Goal: Information Seeking & Learning: Learn about a topic

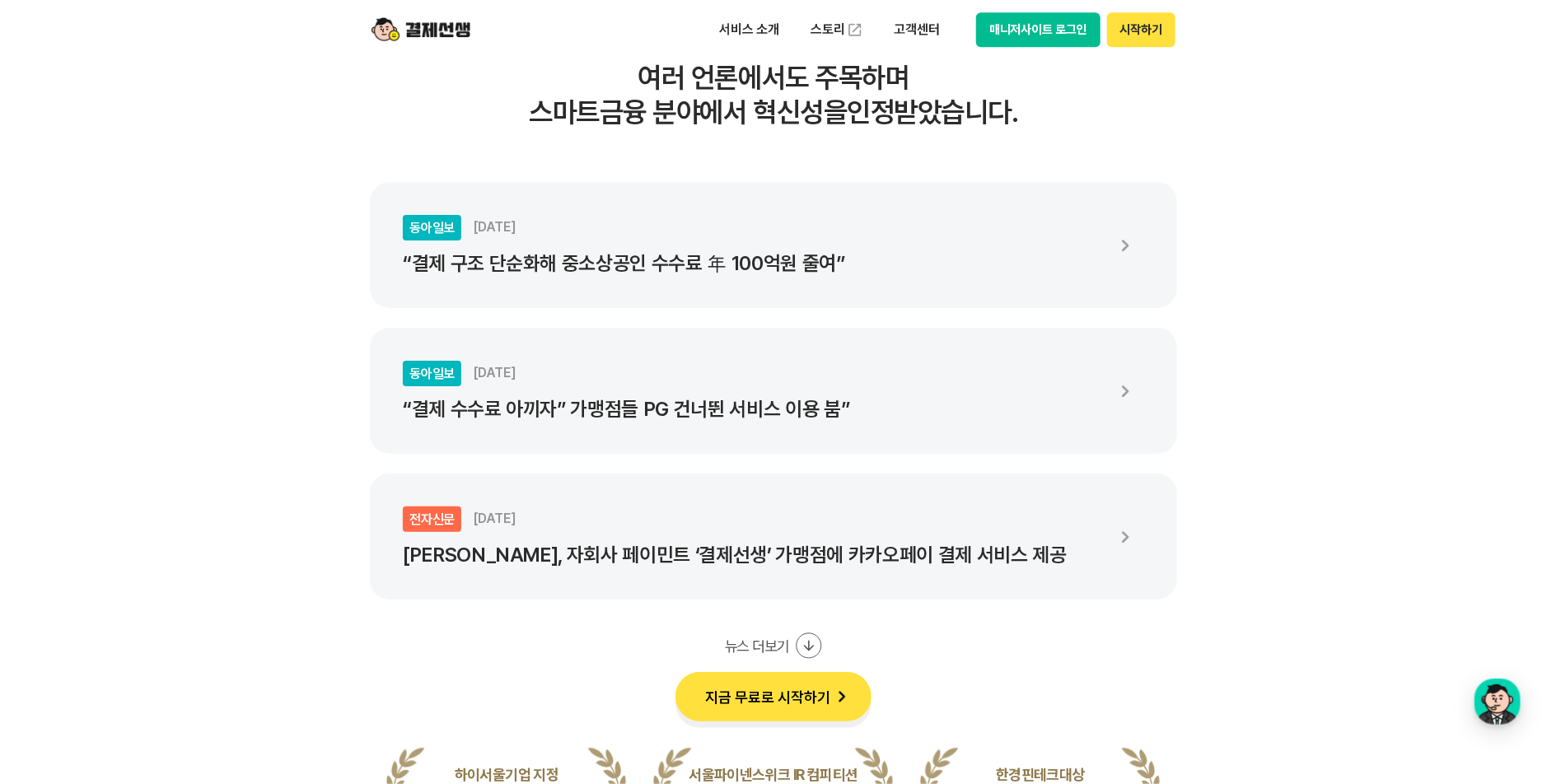
scroll to position [2552, 0]
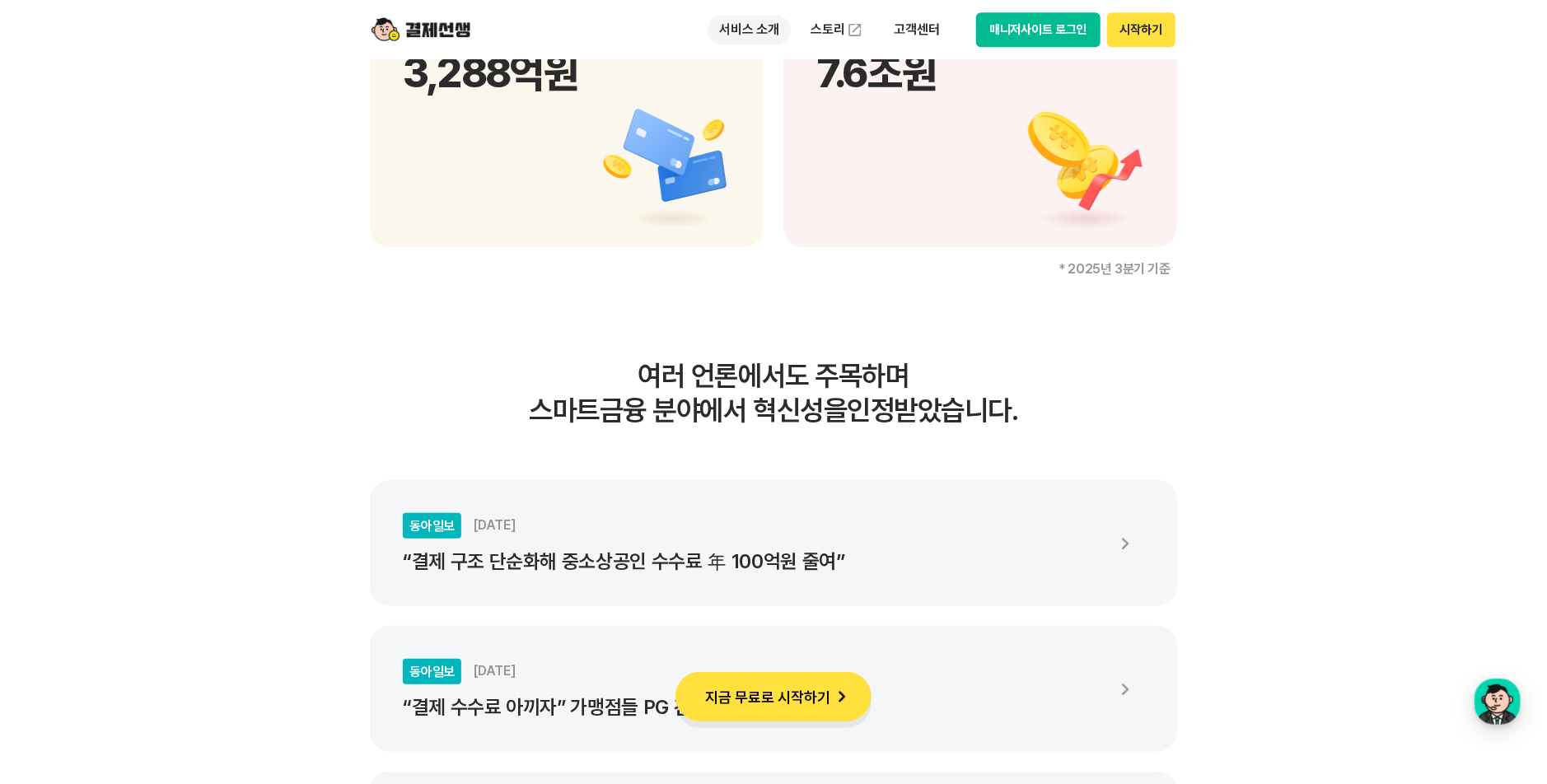
click at [756, 24] on p "서비스 소개" at bounding box center [749, 29] width 83 height 29
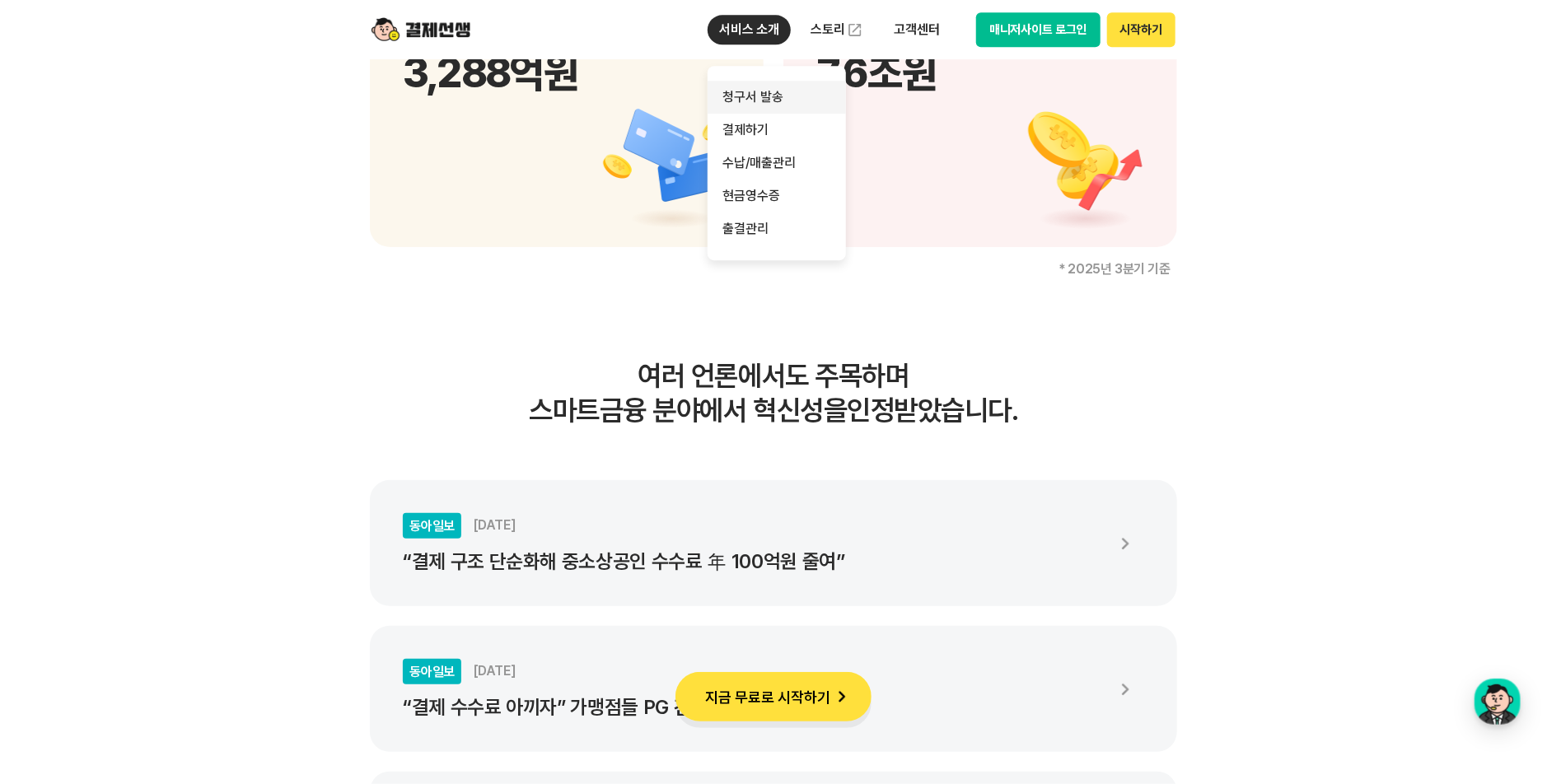
click at [761, 90] on link "청구서 발송" at bounding box center [776, 97] width 138 height 33
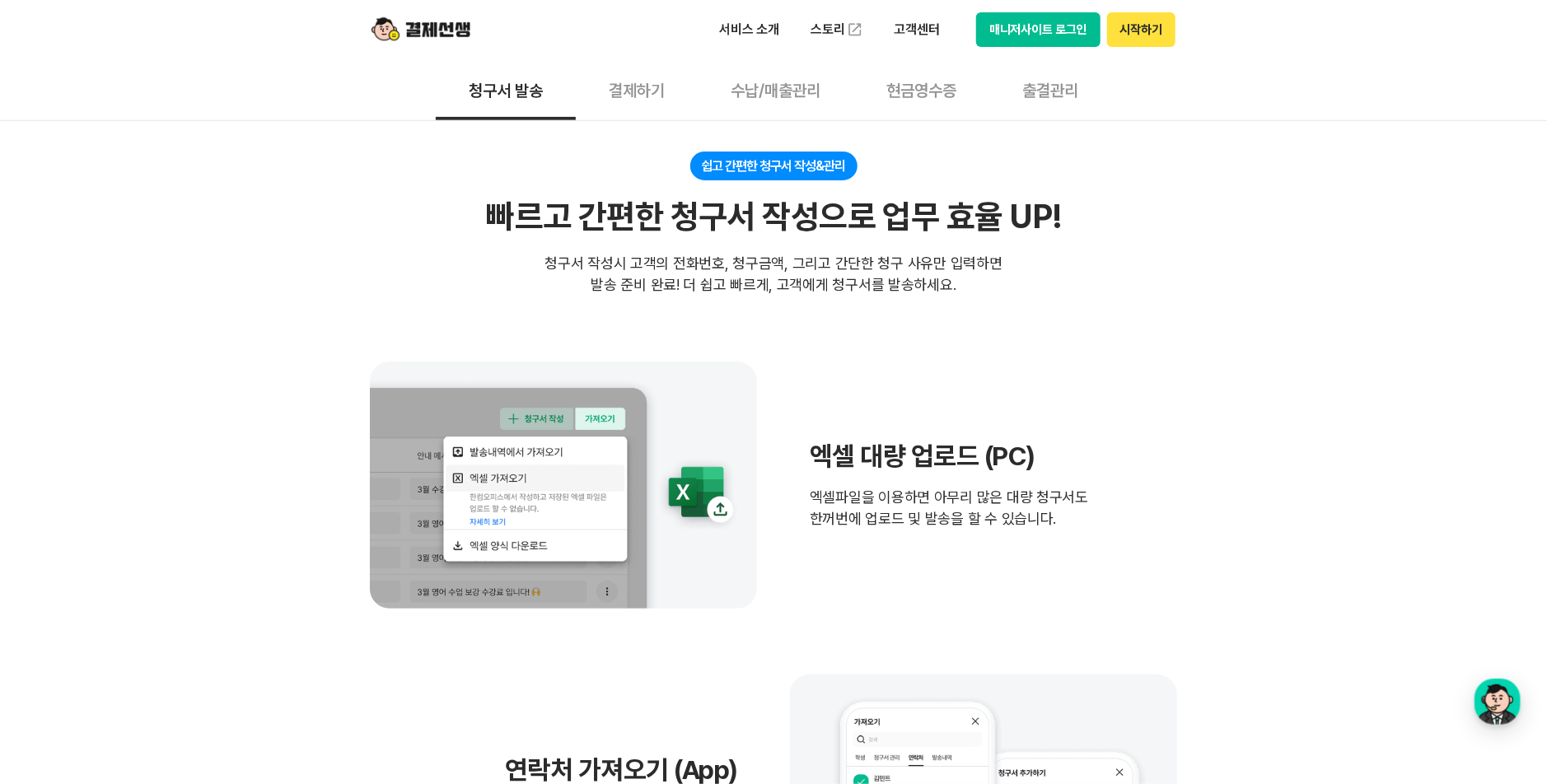
scroll to position [576, 0]
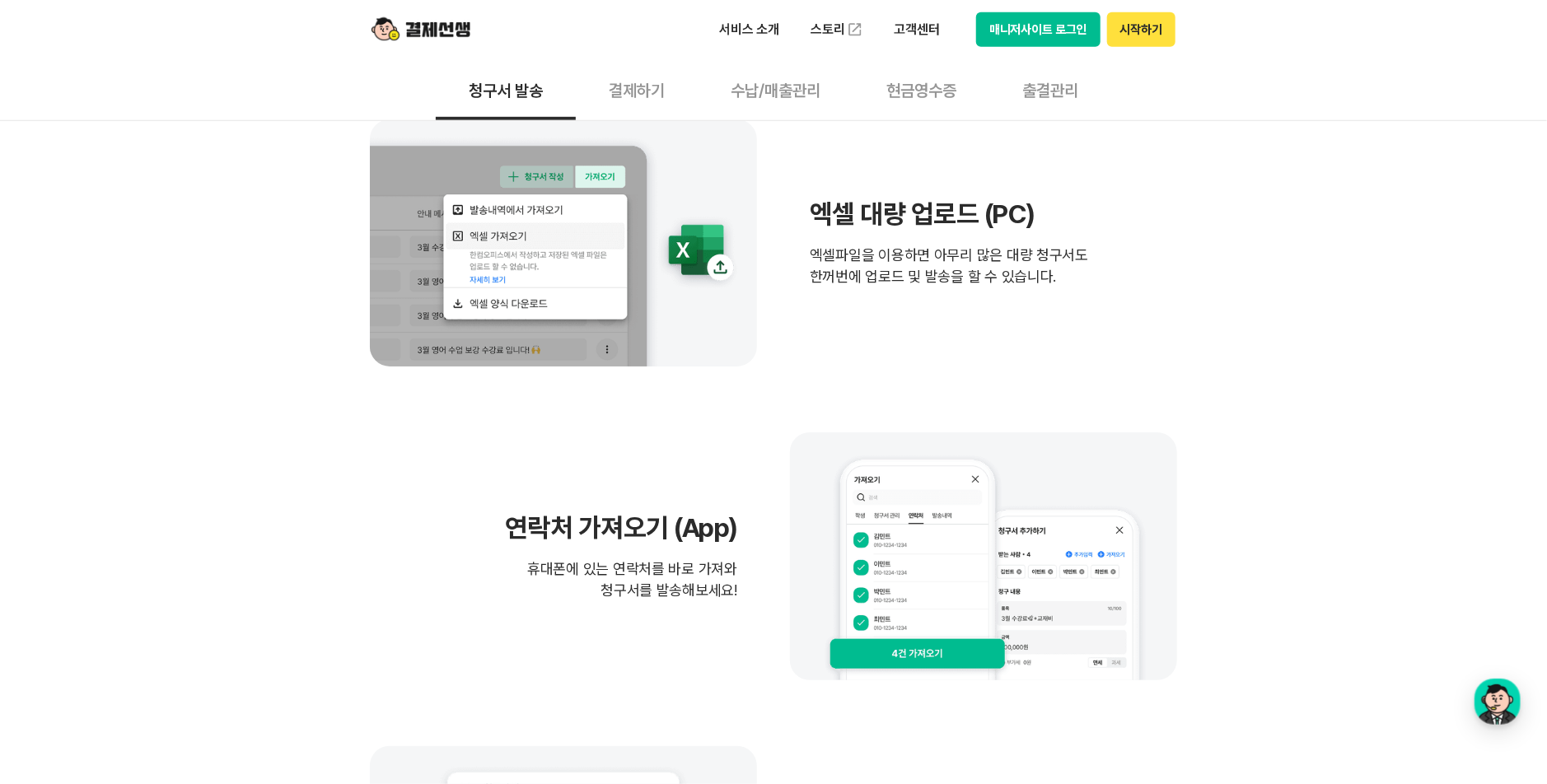
click at [1107, 326] on div "엑셀 대량 업로드 (PC) 엑셀파일을 이용하면 아무리 많은 대량 청구서도 한꺼번에 업로드 및 발송을 할 수 있습니다." at bounding box center [773, 243] width 807 height 247
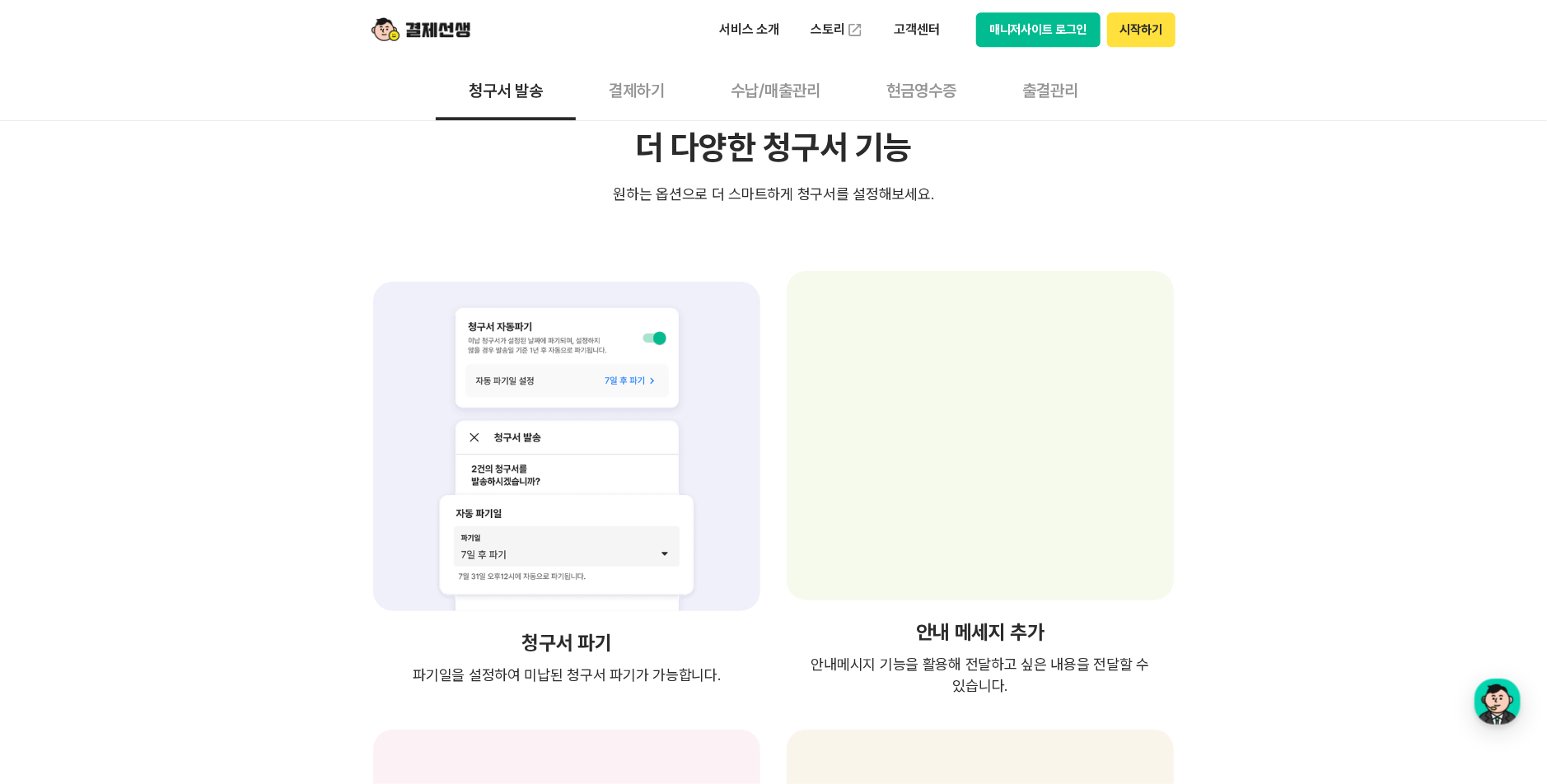
scroll to position [2470, 0]
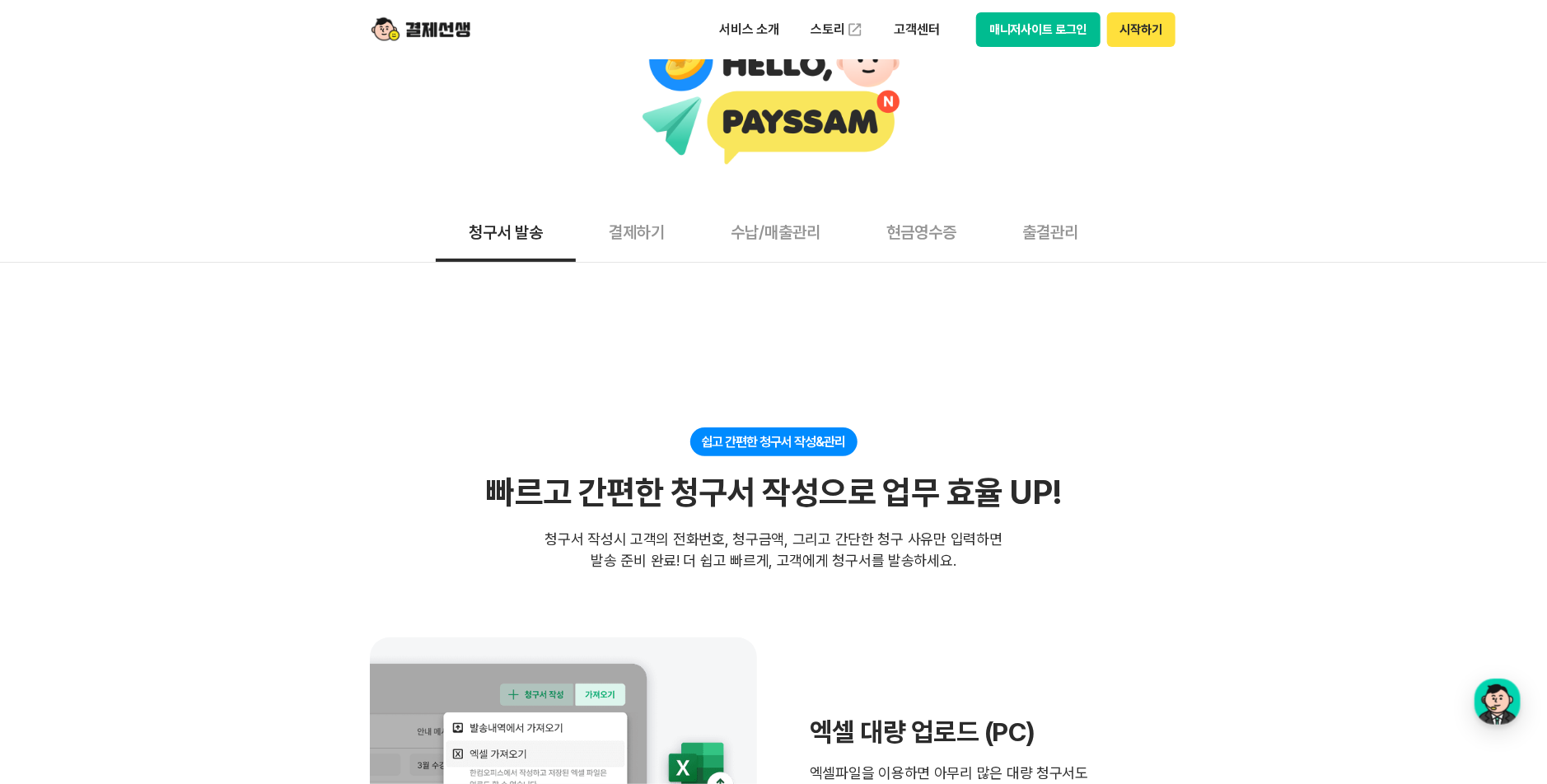
scroll to position [0, 0]
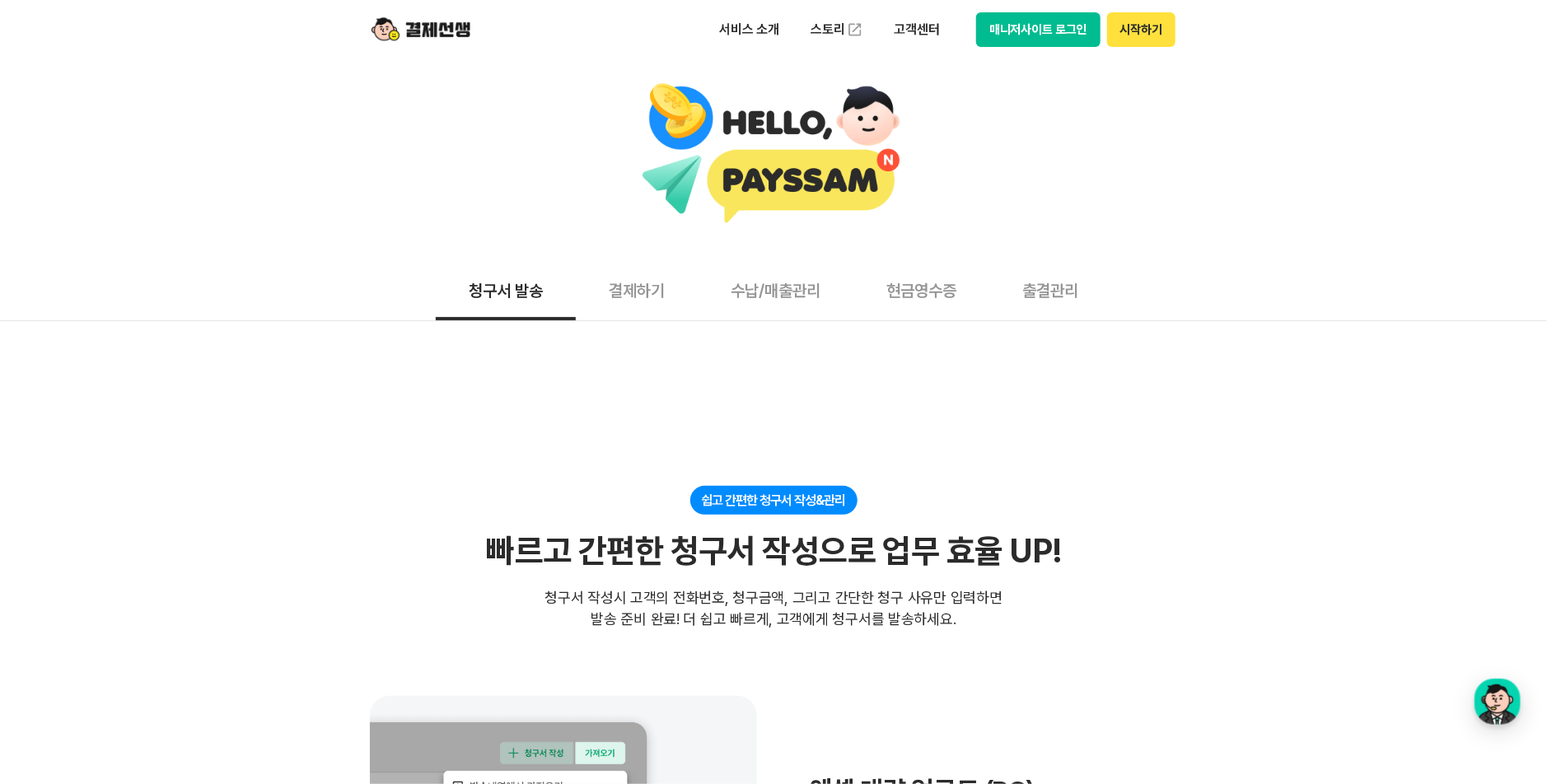
click at [655, 274] on button "결제하기" at bounding box center [636, 290] width 122 height 61
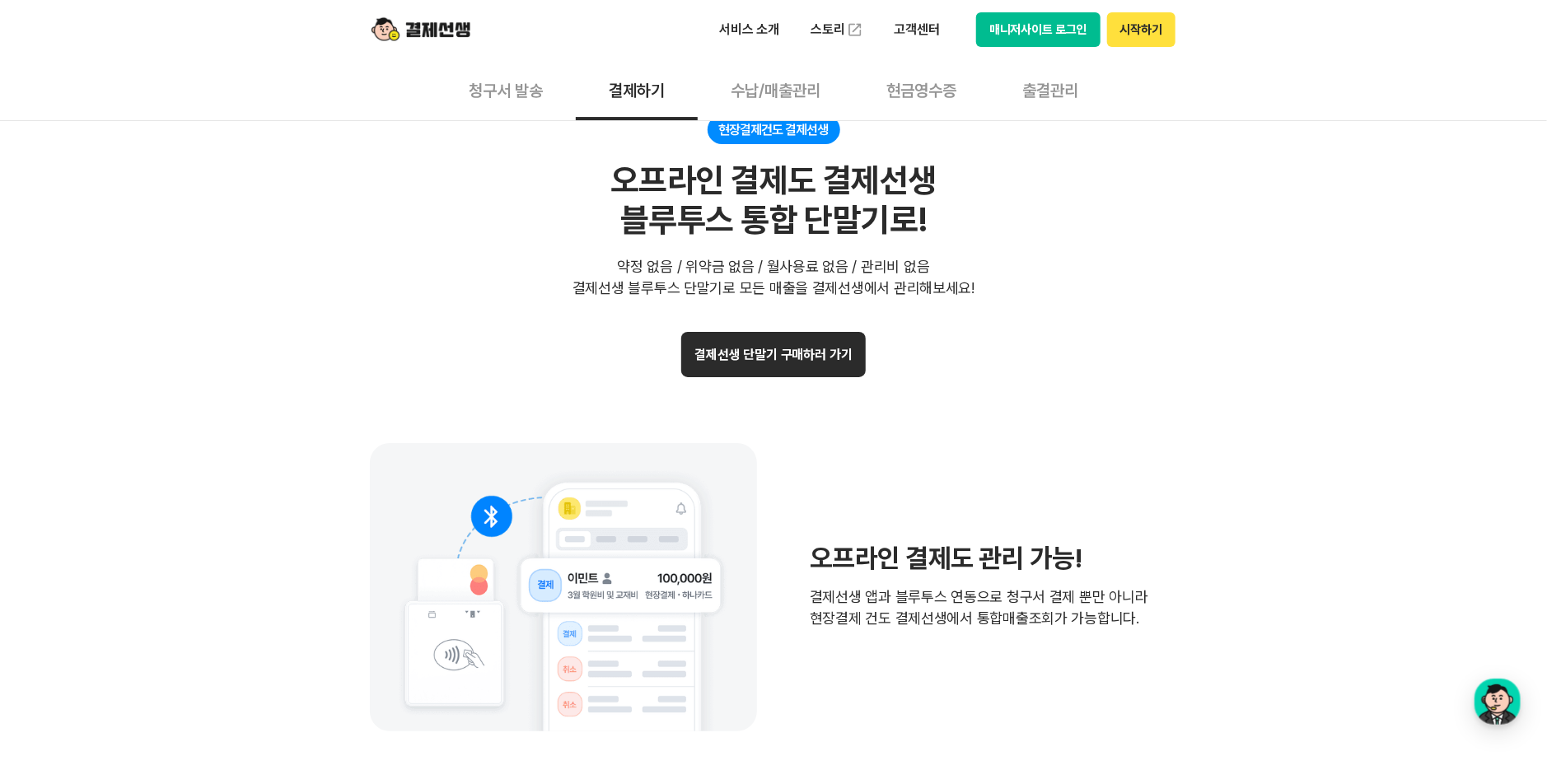
scroll to position [3294, 0]
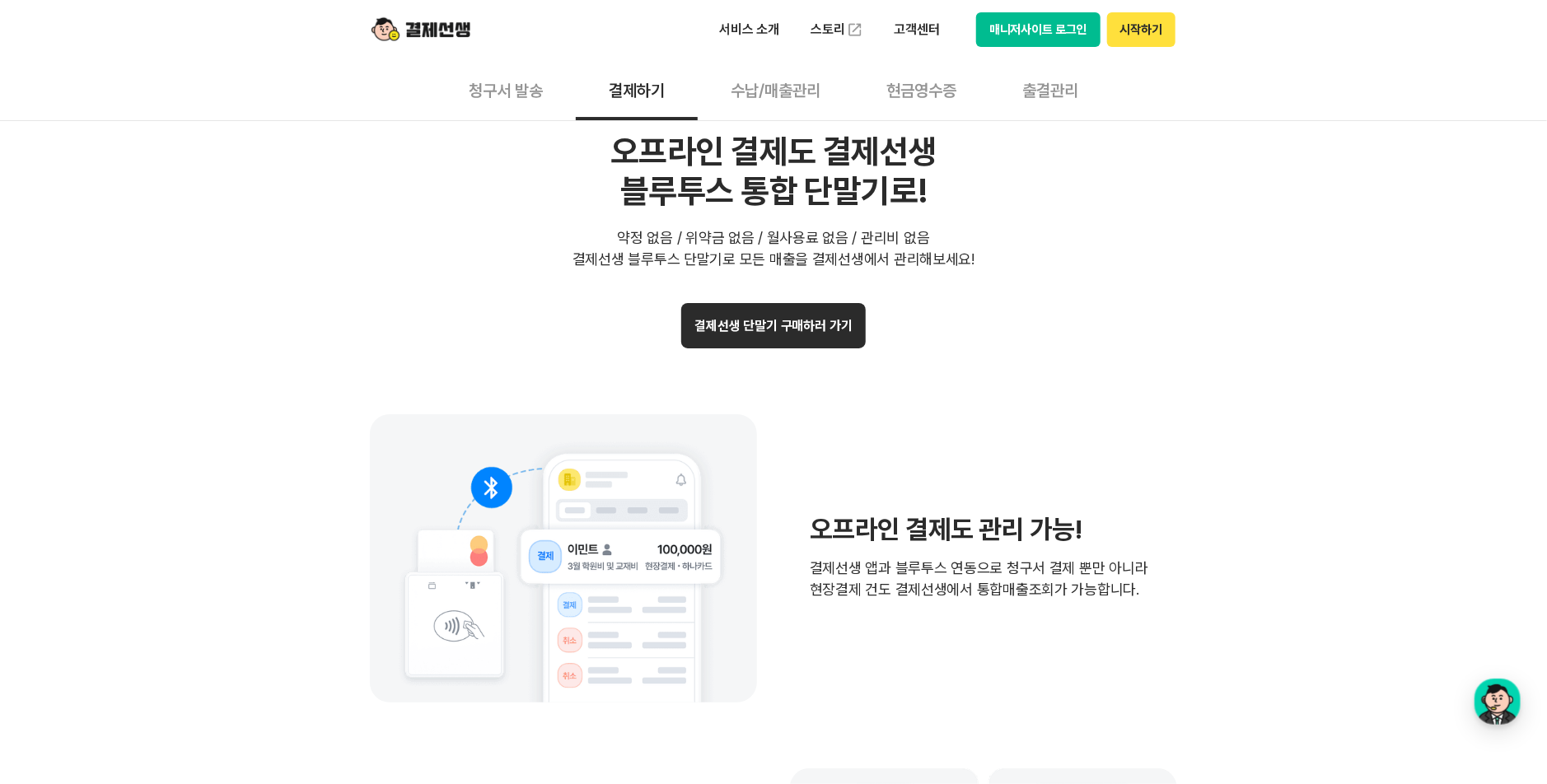
drag, startPoint x: 1107, startPoint y: 368, endPoint x: 681, endPoint y: 322, distance: 428.5
click at [1091, 368] on div "결제선생 단말기 구매하러 가기 오프라인 결제도 관리 가능! 결제선생 앱과 블루투스 연동으로 청구서 결제 뿐만 아니라 현장결제 건도 결제선생에서…" at bounding box center [773, 680] width 807 height 755
click at [777, 106] on button "수납/매출관리" at bounding box center [775, 89] width 156 height 61
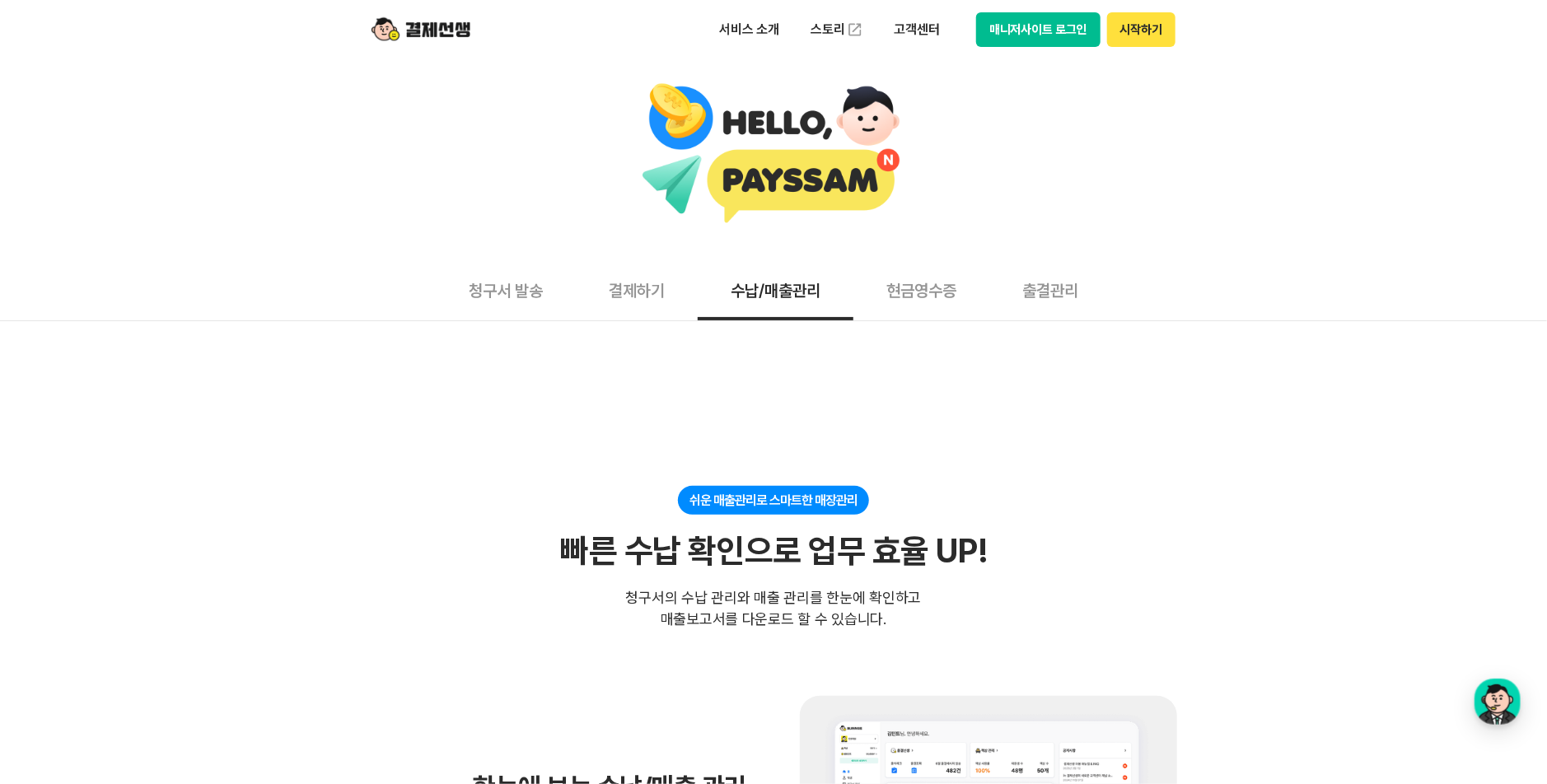
click at [939, 293] on button "현금영수증" at bounding box center [921, 290] width 136 height 61
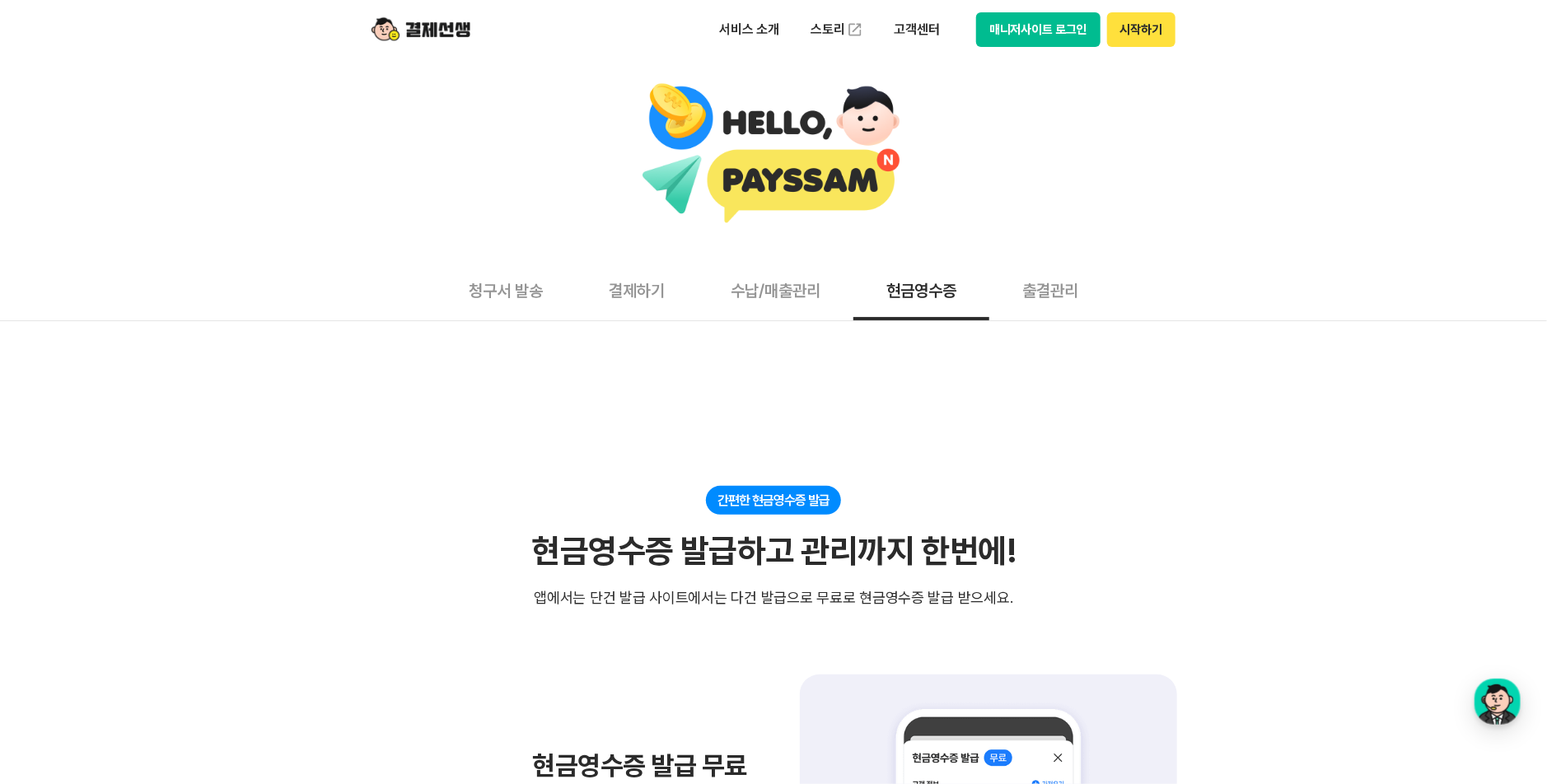
click at [1071, 282] on button "출결관리" at bounding box center [1050, 290] width 122 height 61
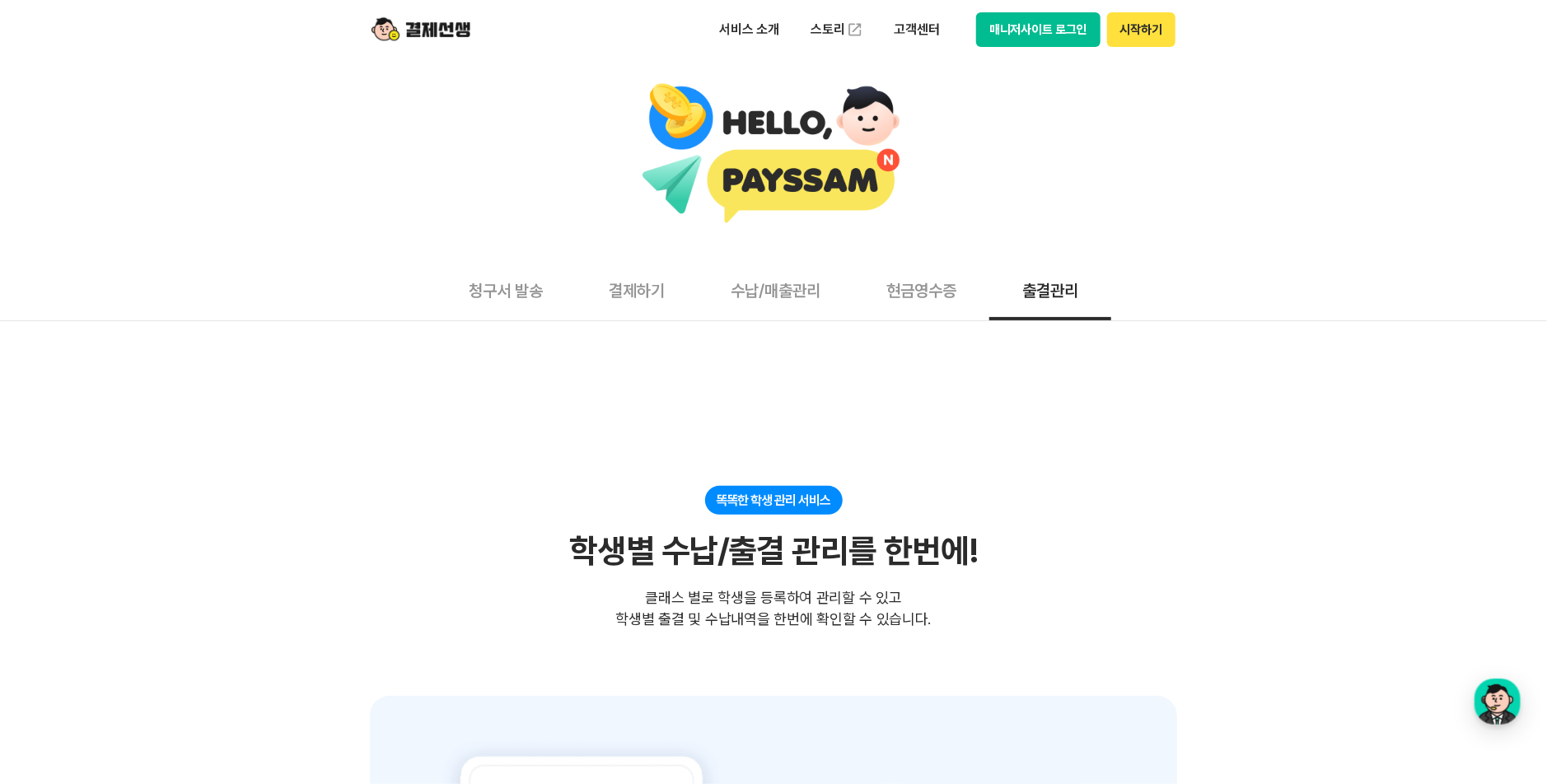
click at [750, 176] on div at bounding box center [773, 154] width 1530 height 144
drag, startPoint x: 843, startPoint y: 160, endPoint x: 830, endPoint y: 66, distance: 94.9
click at [843, 159] on div at bounding box center [773, 154] width 1530 height 144
click at [749, 23] on p "서비스 소개" at bounding box center [749, 29] width 83 height 29
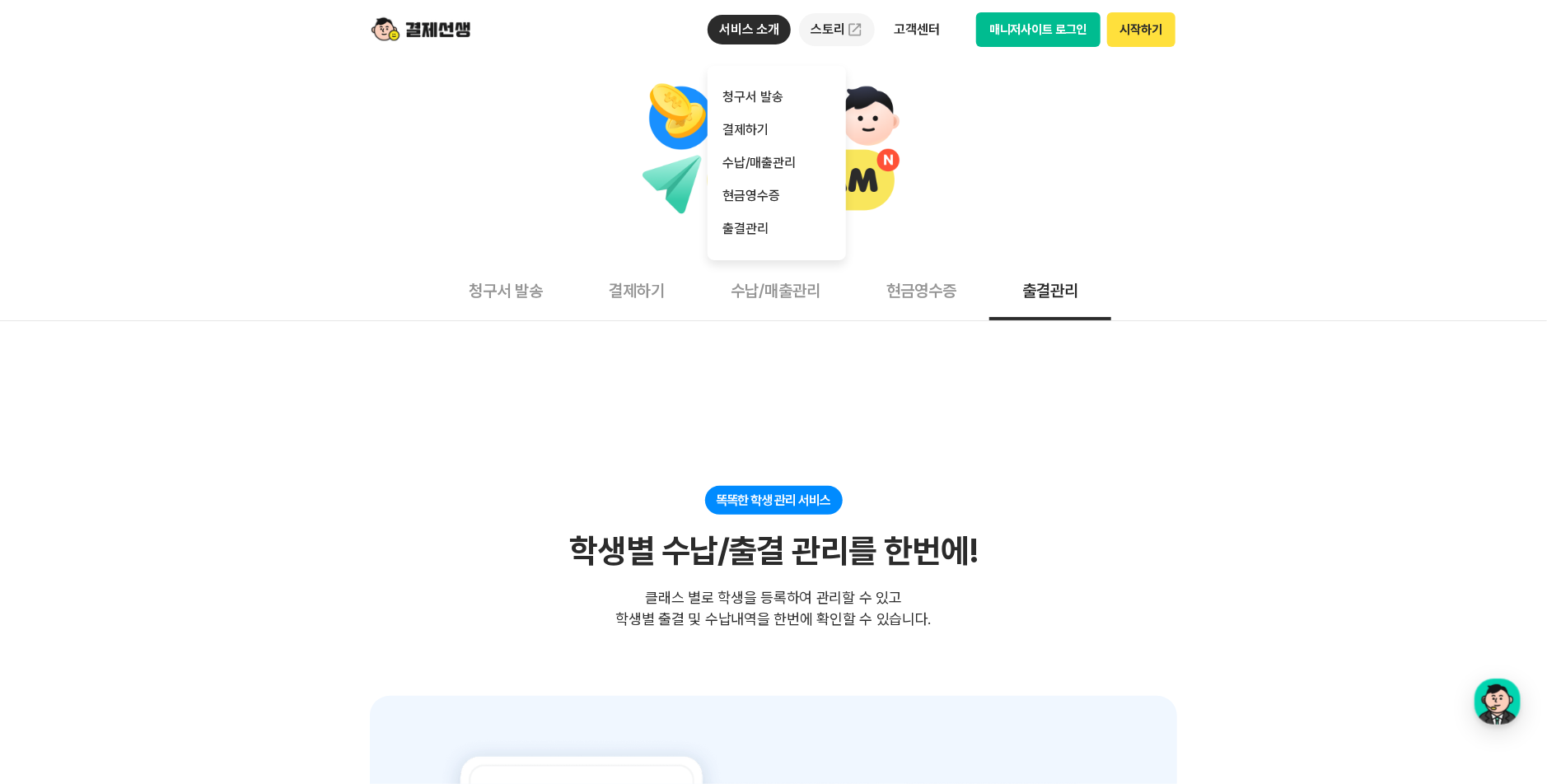
click at [829, 28] on link "스토리" at bounding box center [836, 29] width 75 height 33
